Goal: Task Accomplishment & Management: Manage account settings

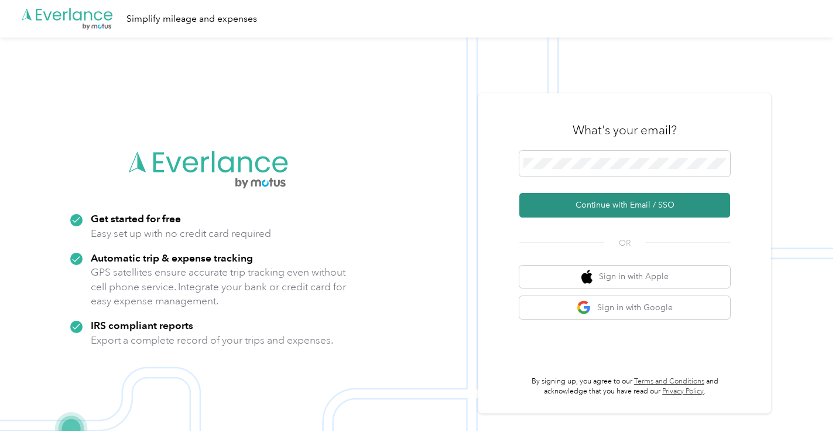
click at [597, 207] on button "Continue with Email / SSO" at bounding box center [625, 205] width 211 height 25
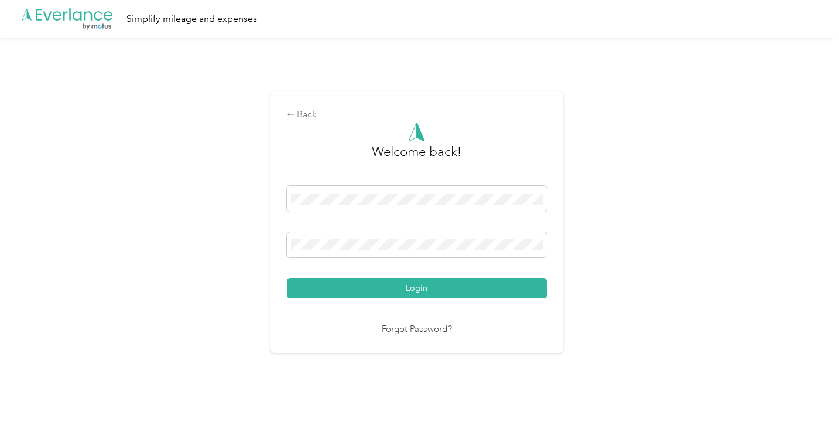
click at [419, 288] on button "Login" at bounding box center [417, 288] width 260 height 21
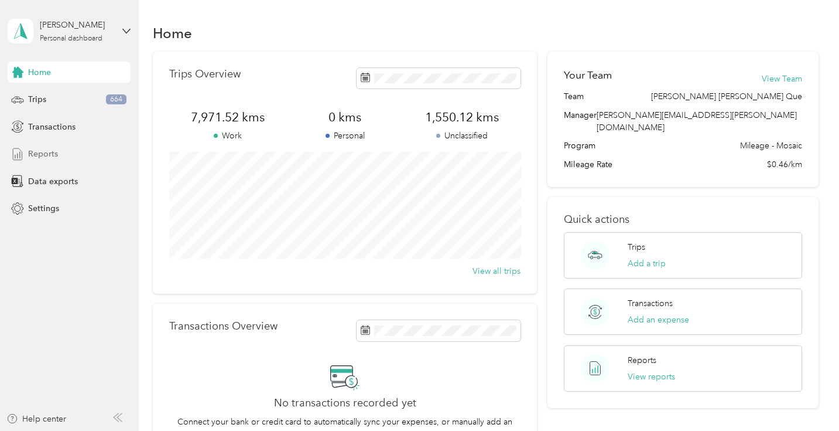
click at [45, 153] on span "Reports" at bounding box center [43, 154] width 30 height 12
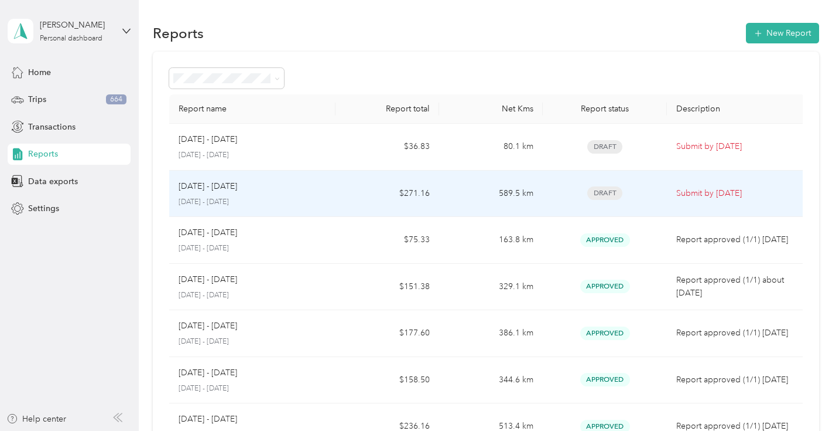
click at [313, 185] on div "[DATE] - [DATE]" at bounding box center [252, 186] width 147 height 13
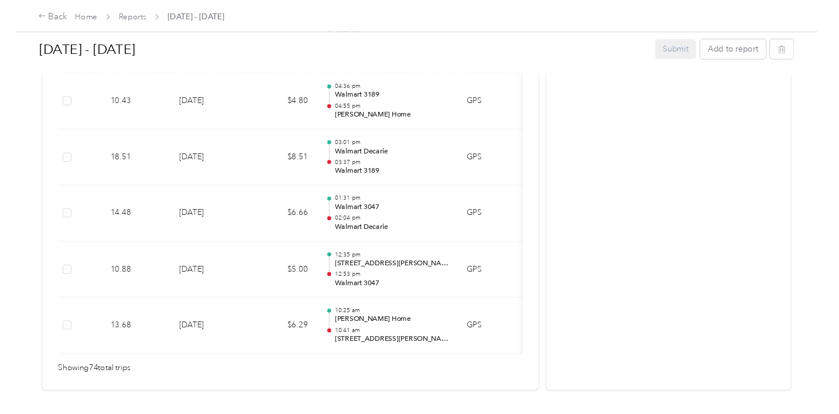
scroll to position [4417, 0]
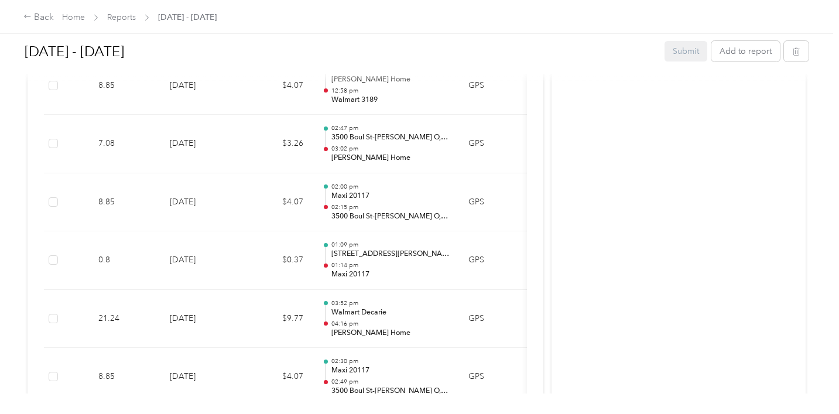
scroll to position [3438, 0]
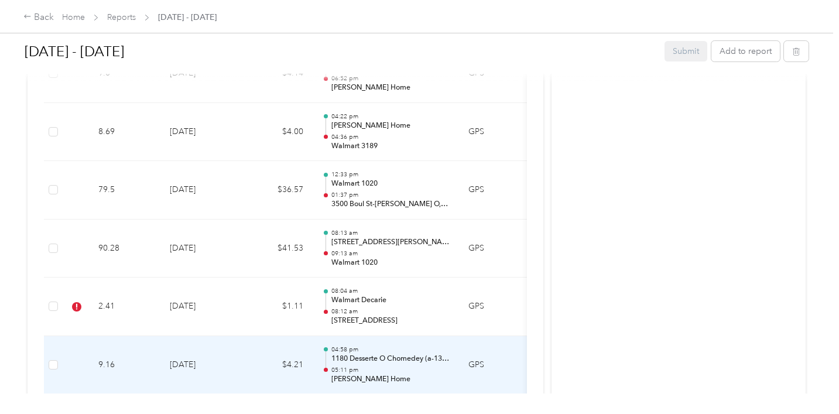
scroll to position [2694, 0]
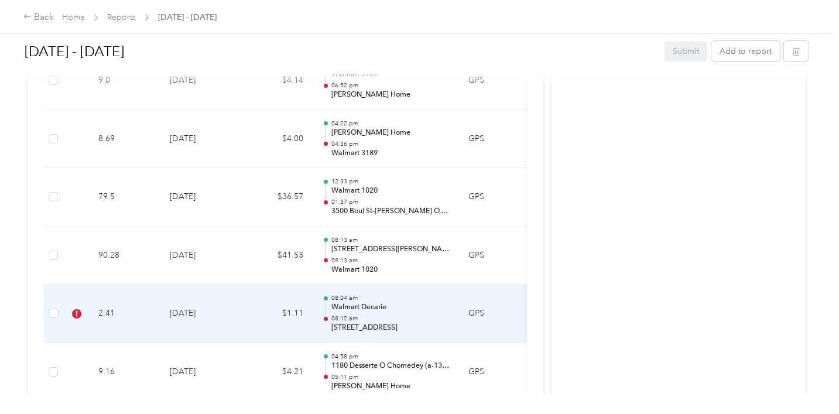
click at [380, 315] on p "08:12 am" at bounding box center [391, 319] width 118 height 8
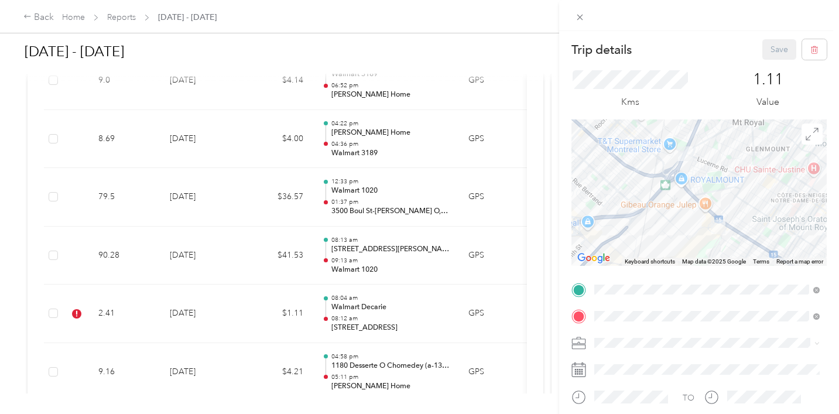
click at [632, 383] on div "TO Add photo" at bounding box center [699, 422] width 255 height 283
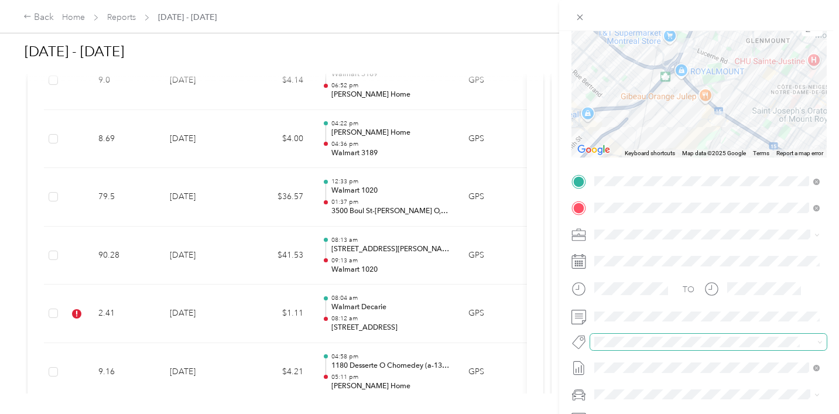
scroll to position [124, 0]
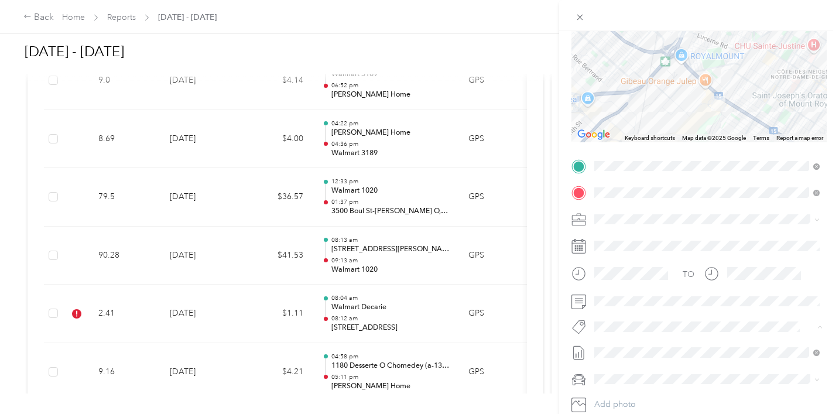
click at [644, 393] on span "P&g Projects & Blitzes" at bounding box center [642, 393] width 70 height 11
click at [569, 149] on form "Trip details Save This trip cannot be edited because it is either under review,…" at bounding box center [699, 179] width 280 height 526
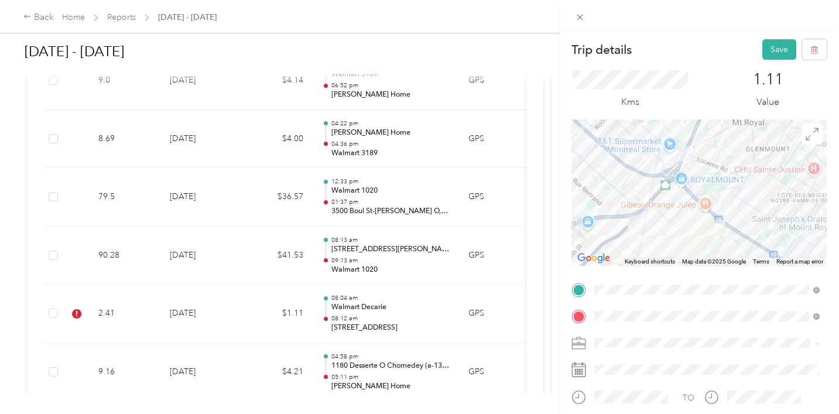
scroll to position [0, 0]
click at [772, 49] on button "Save" at bounding box center [780, 49] width 34 height 21
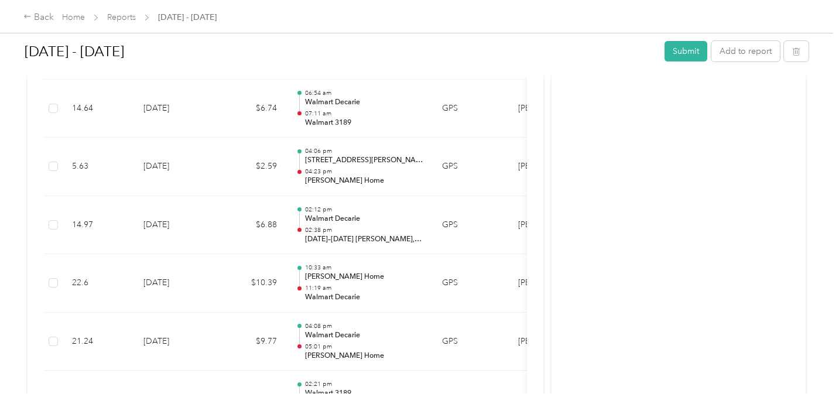
scroll to position [1873, 0]
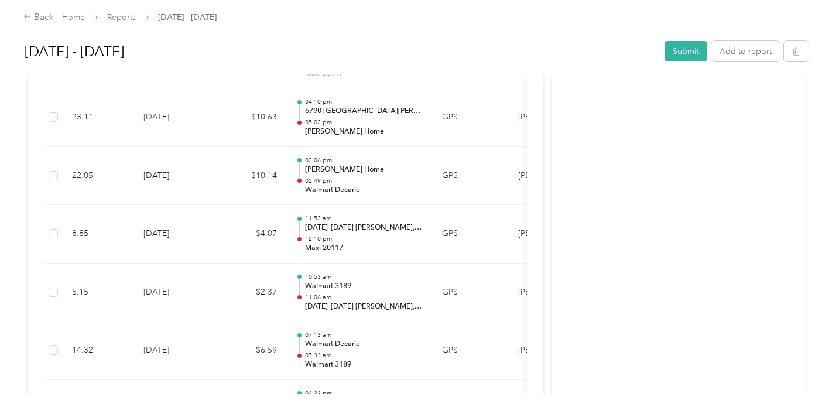
scroll to position [761, 0]
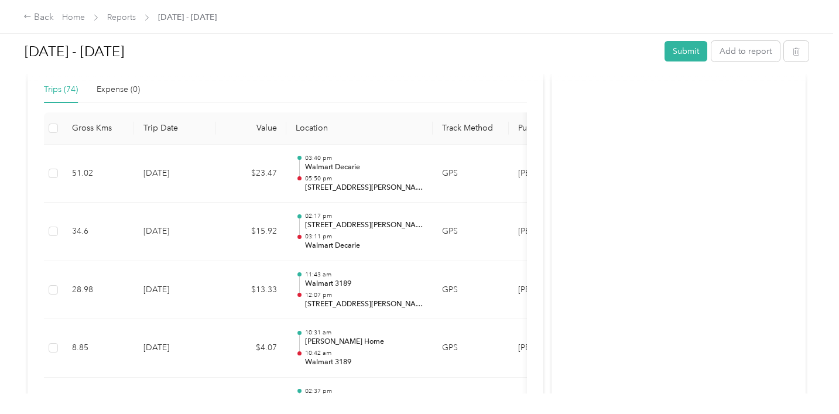
scroll to position [296, 0]
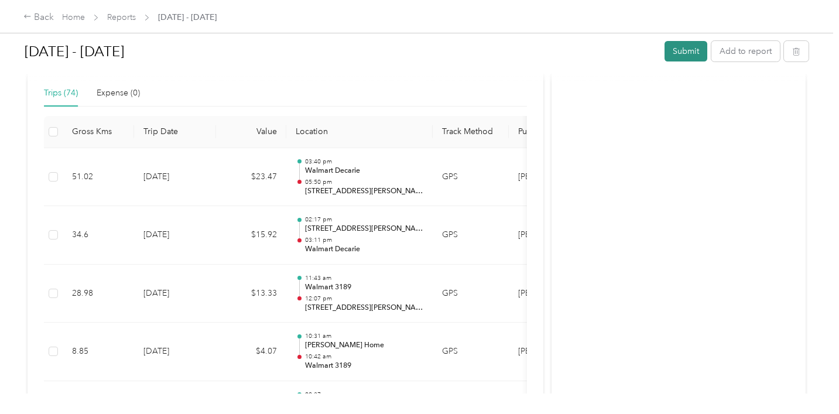
click at [686, 53] on button "Submit" at bounding box center [686, 51] width 43 height 21
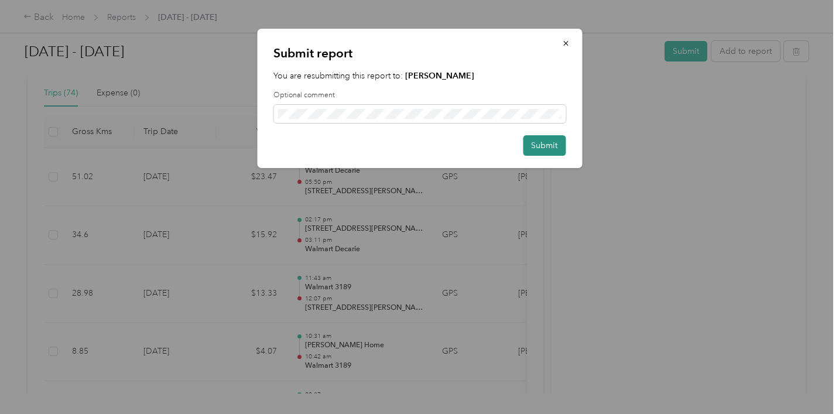
click at [541, 147] on button "Submit" at bounding box center [544, 145] width 43 height 21
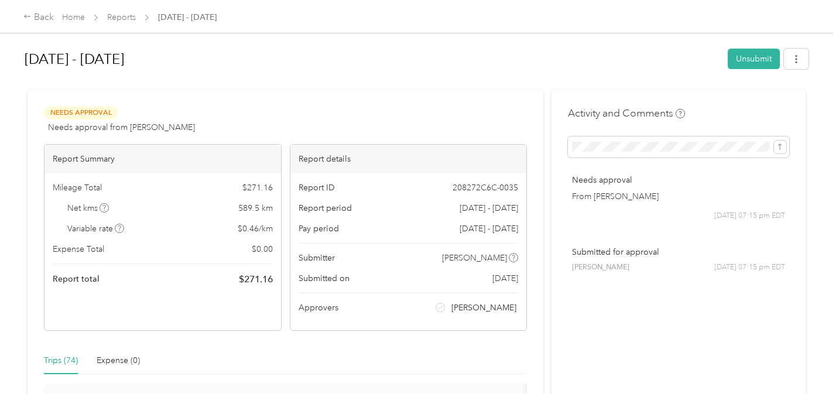
scroll to position [0, 0]
